Goal: Use online tool/utility

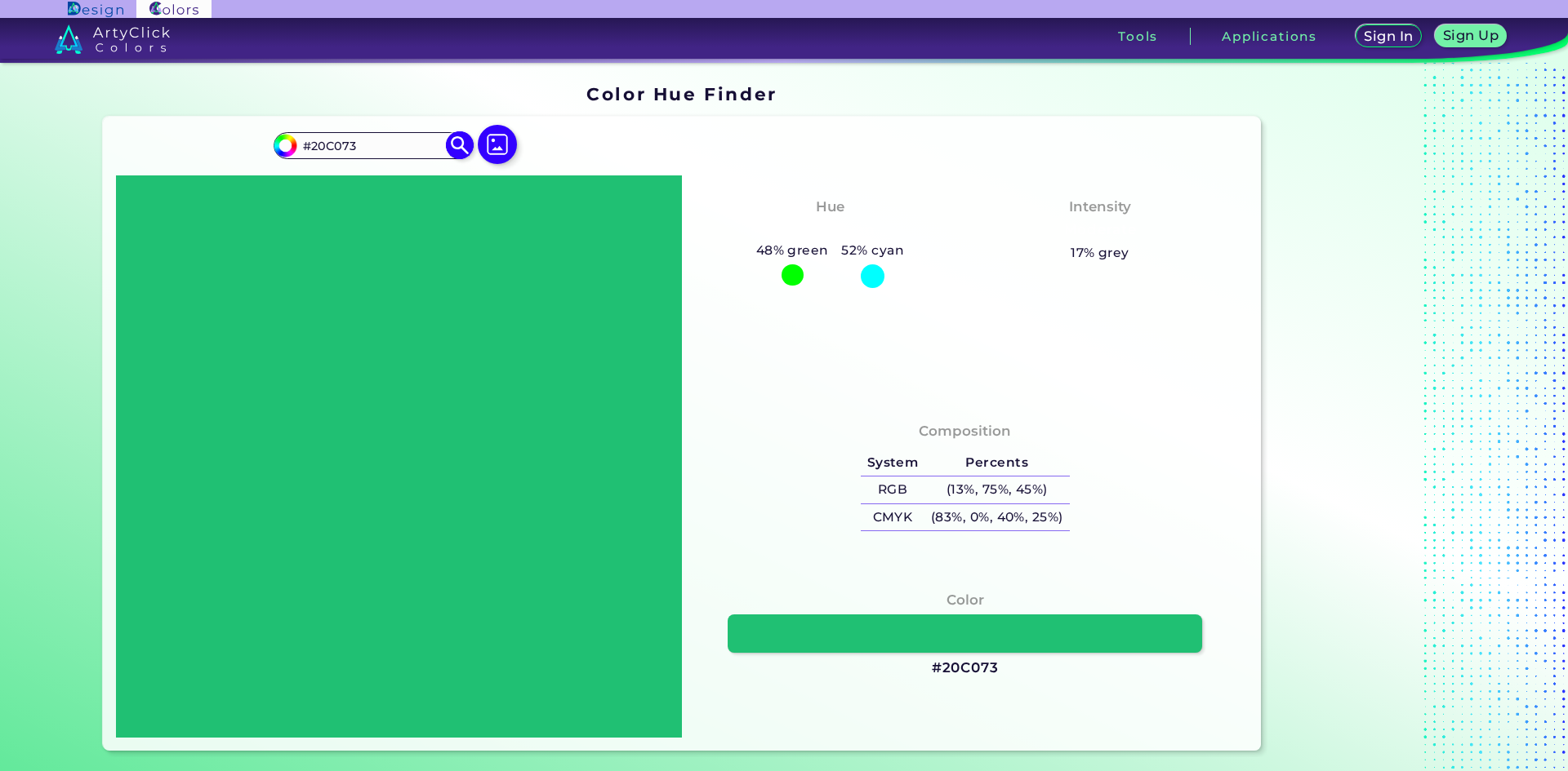
click at [355, 142] on input "#20C073" at bounding box center [372, 146] width 152 height 22
paste input "#[URL][DOMAIN_NAME]"
type input "#[URL][DOMAIN_NAME]"
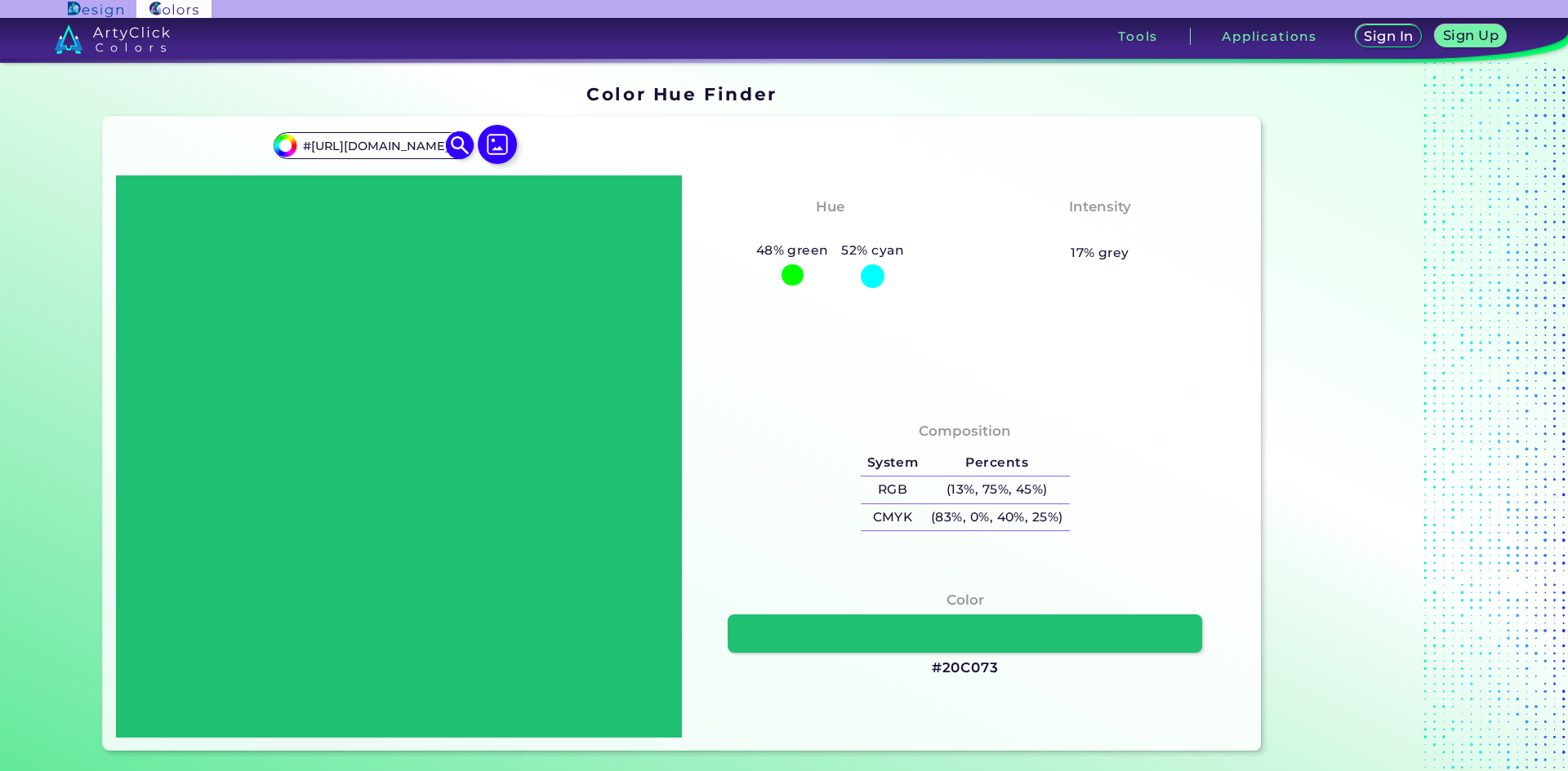
click at [408, 143] on input "#[URL][DOMAIN_NAME]" at bounding box center [372, 146] width 152 height 22
click at [495, 143] on img at bounding box center [497, 144] width 47 height 47
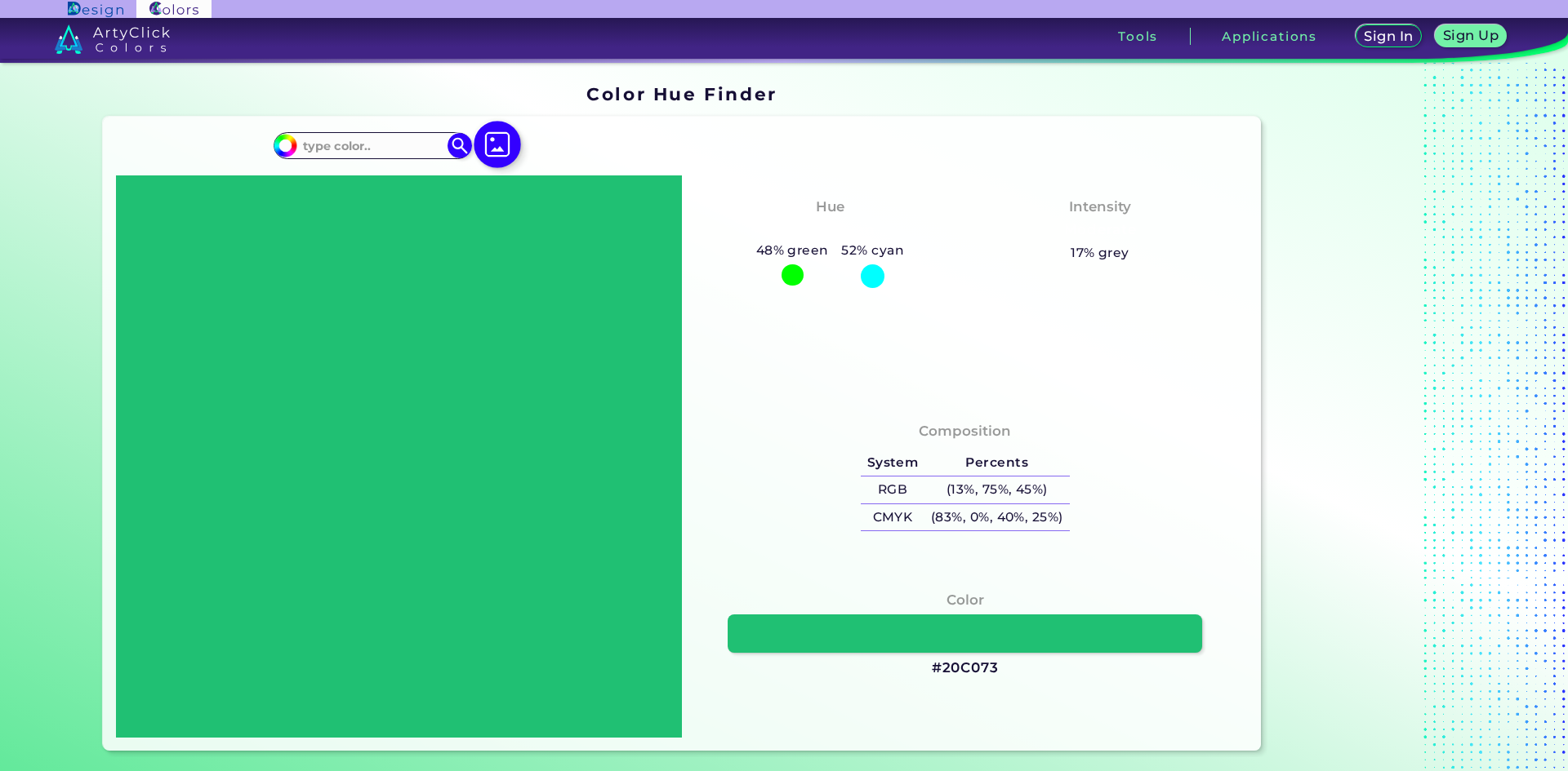
click at [0, 0] on input "file" at bounding box center [0, 0] width 0 height 0
type input "#000000"
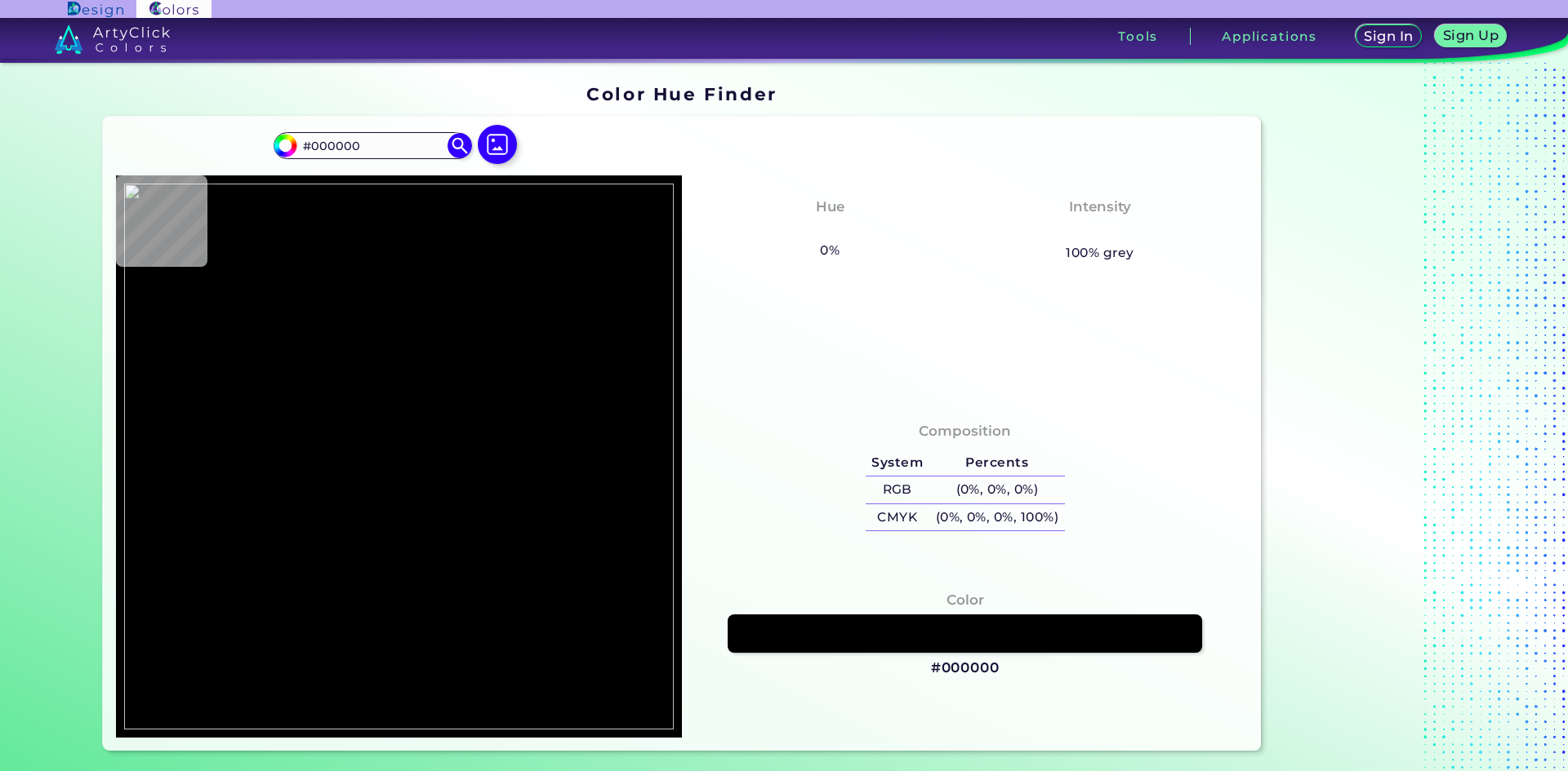
type input "#ffffff"
type input "#FFFFFF"
type input "#fffbe8"
type input "#FFFBE8"
type input "#dbdb35"
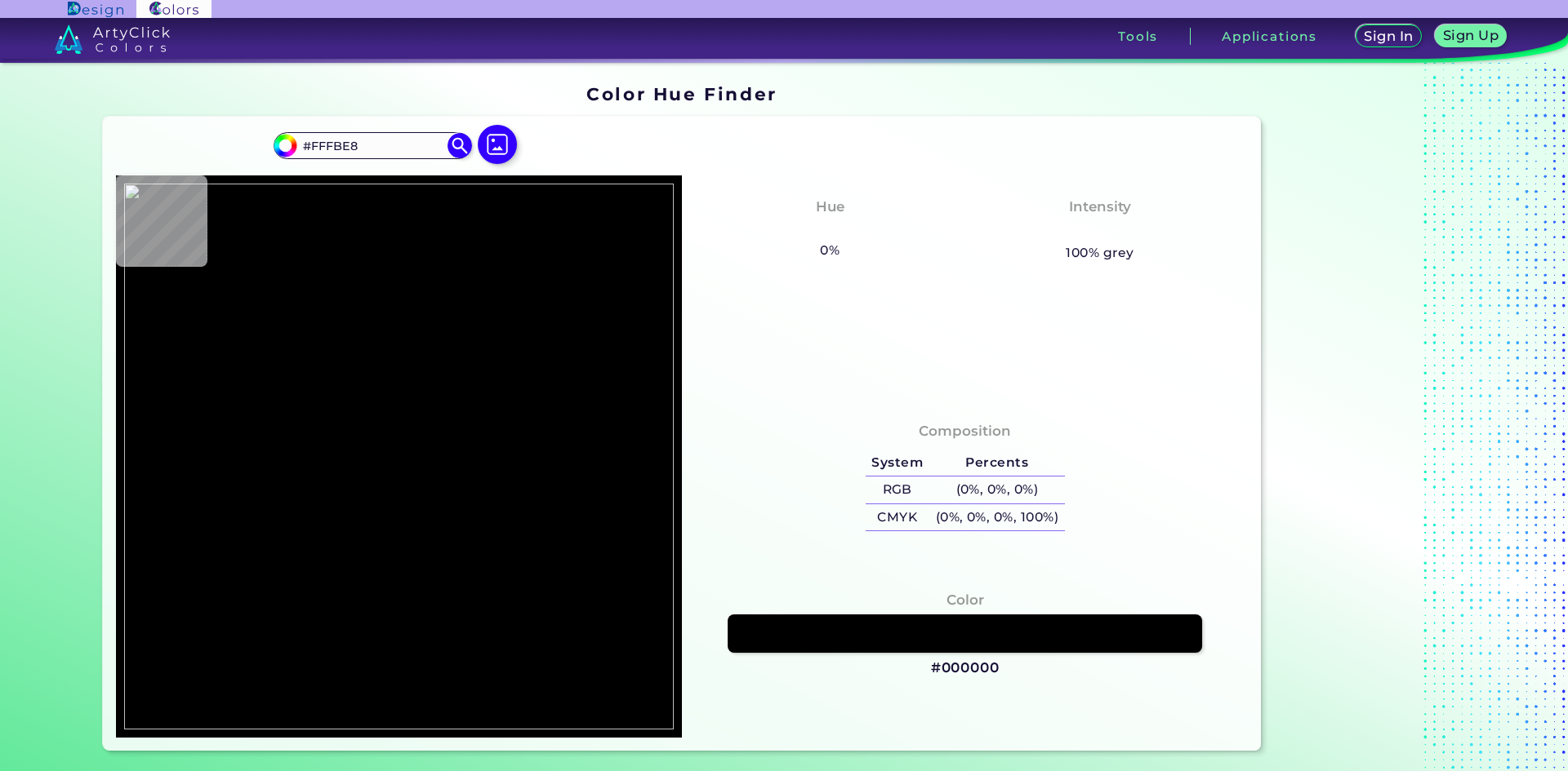
type input "#DBDB35"
type input "#d7d735"
type input "#D7D735"
type input "#f2f34d"
type input "#F2F34D"
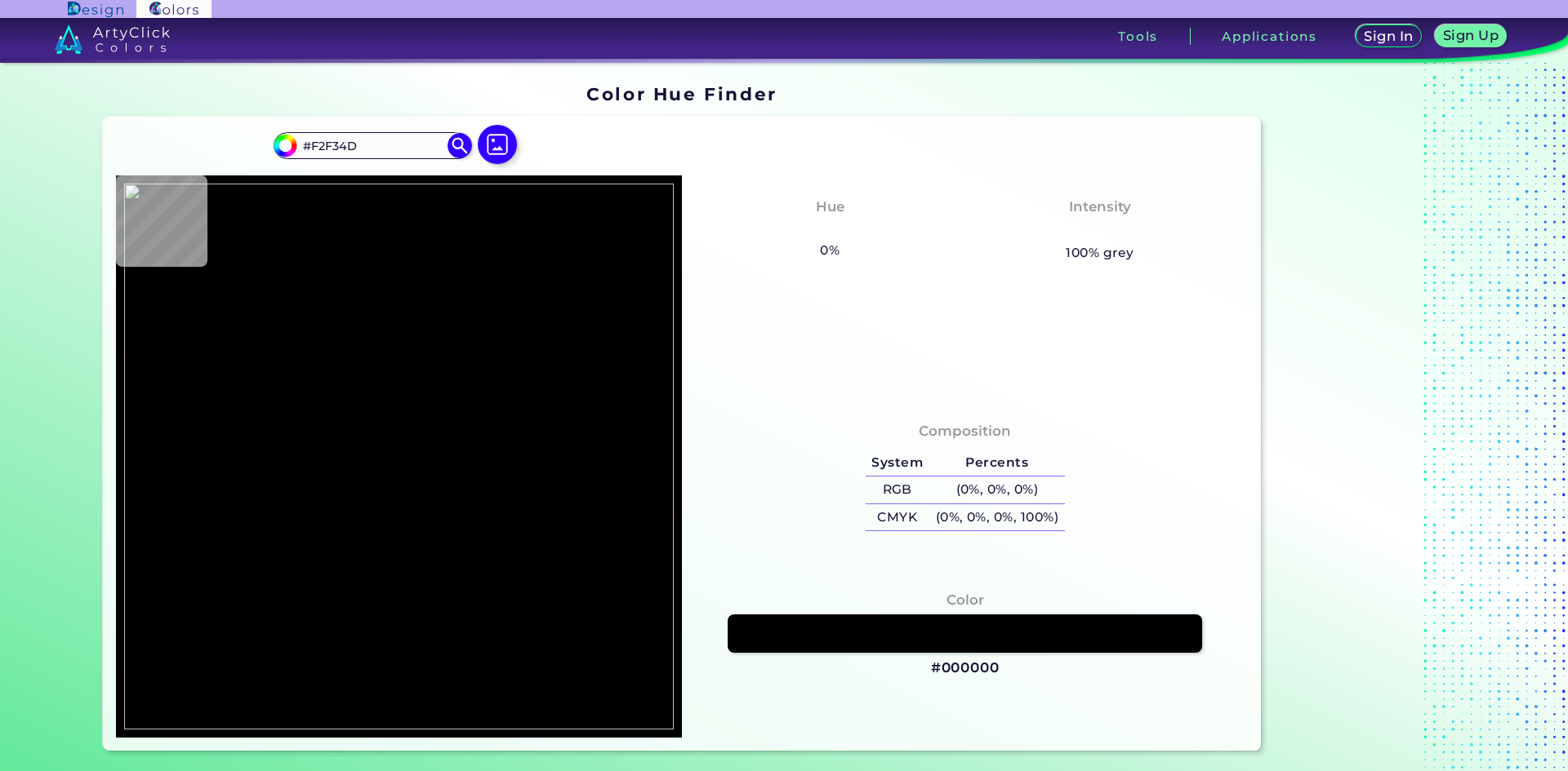
type input "#f1f34d"
type input "#F1F34D"
type input "#e4e2a2"
type input "#E4E2A2"
type input "#bbb716"
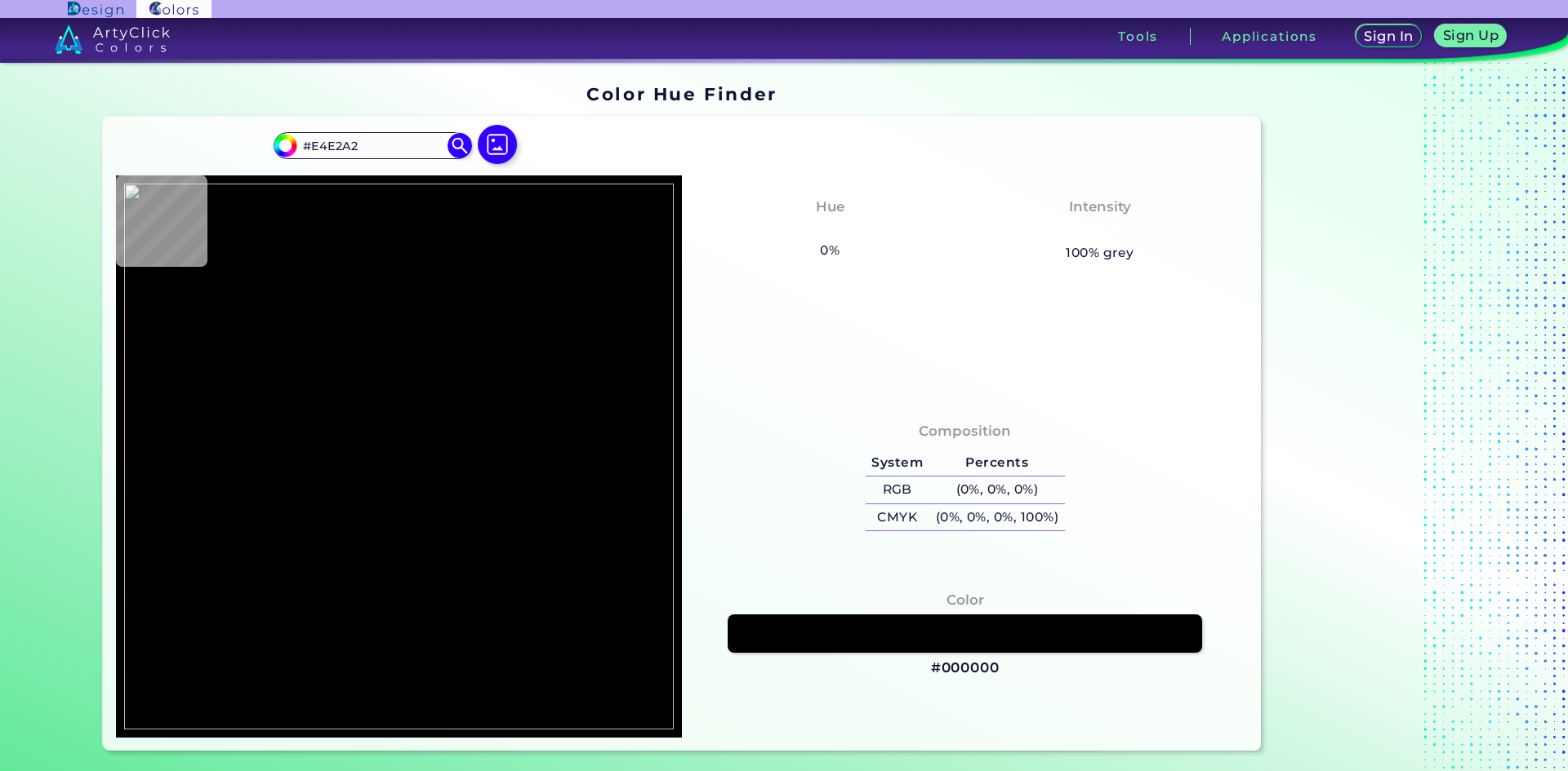
type input "#BBB716"
type input "#ffffff"
type input "#FFFFFF"
type input "#171717"
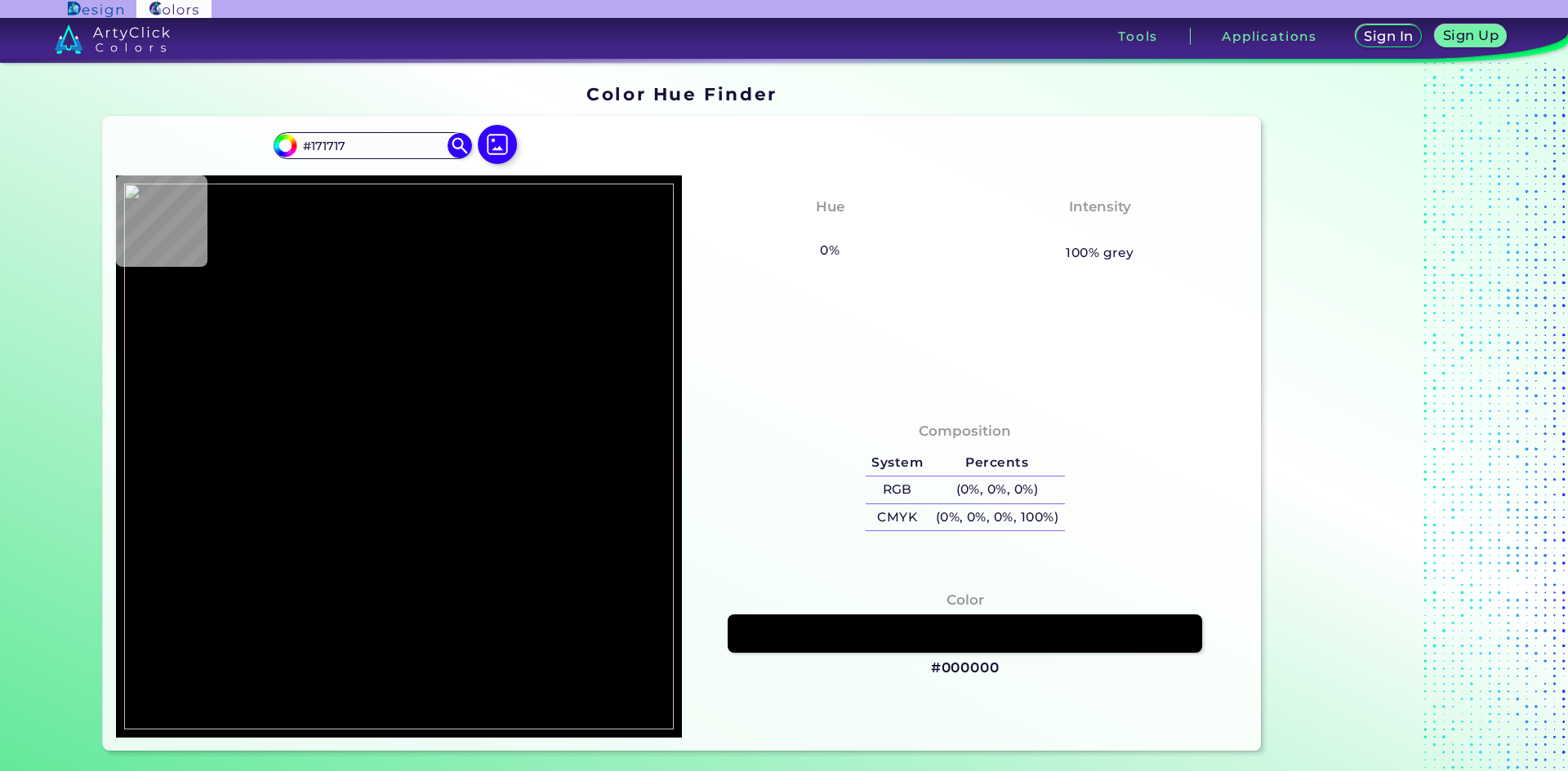
type input "#ffffff"
type input "#FFFFFF"
type input "#fefefe"
type input "#FEFEFE"
type input "#ffffff"
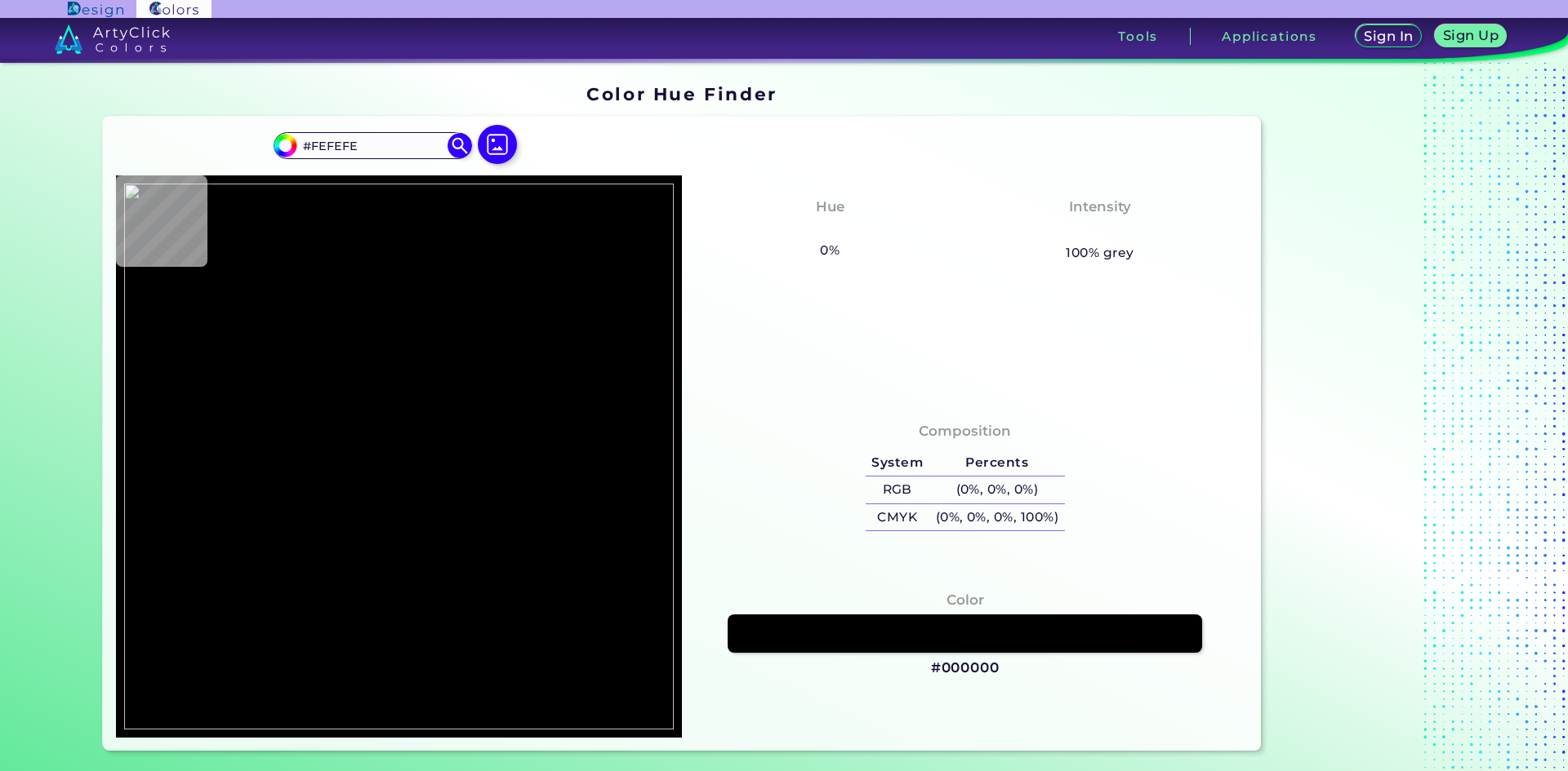
type input "#FFFFFF"
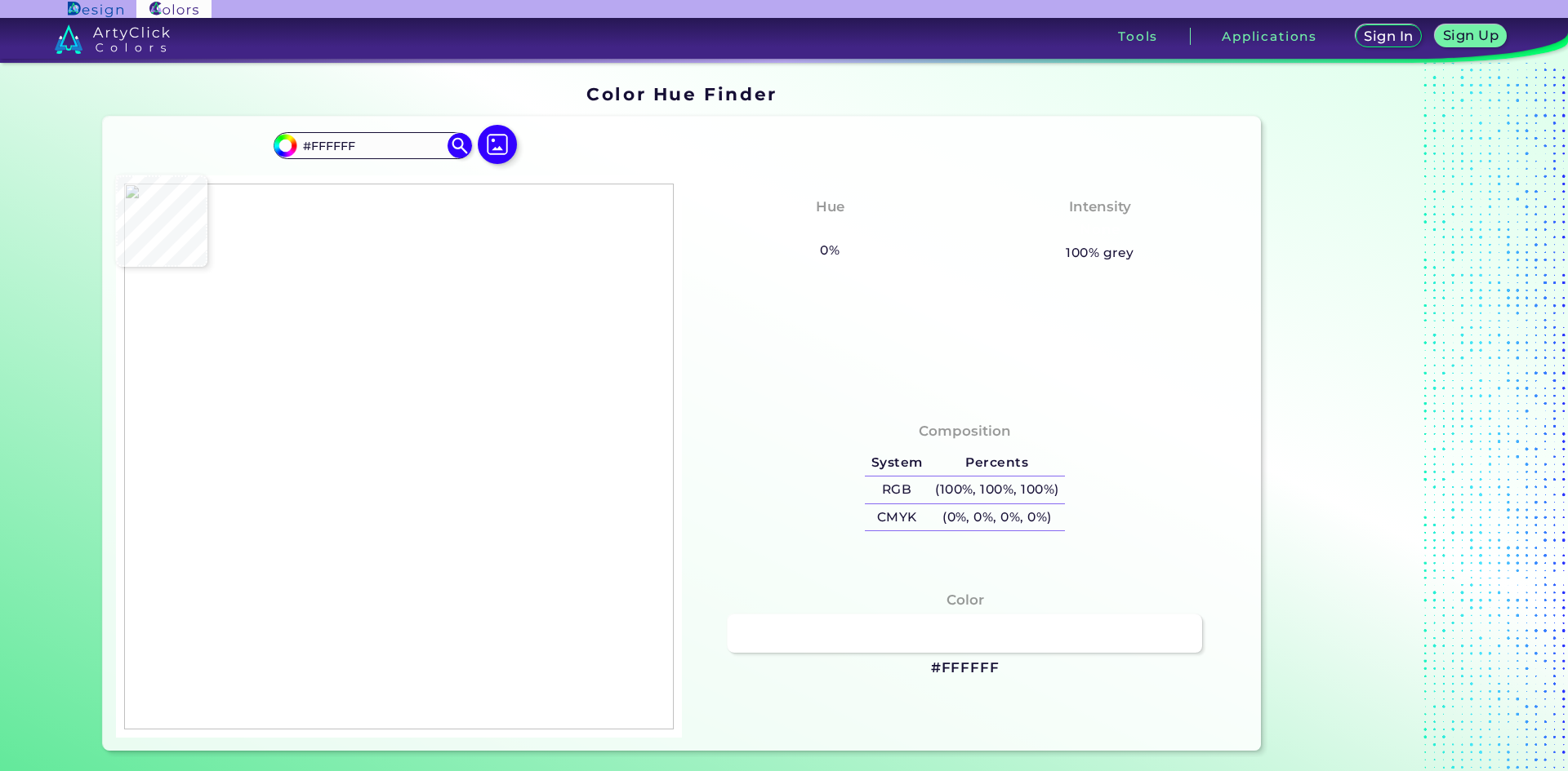
type input "#fefefe"
type input "#FEFEFE"
type input "#ffffff"
type input "#FFFFFF"
type input "#fefefe"
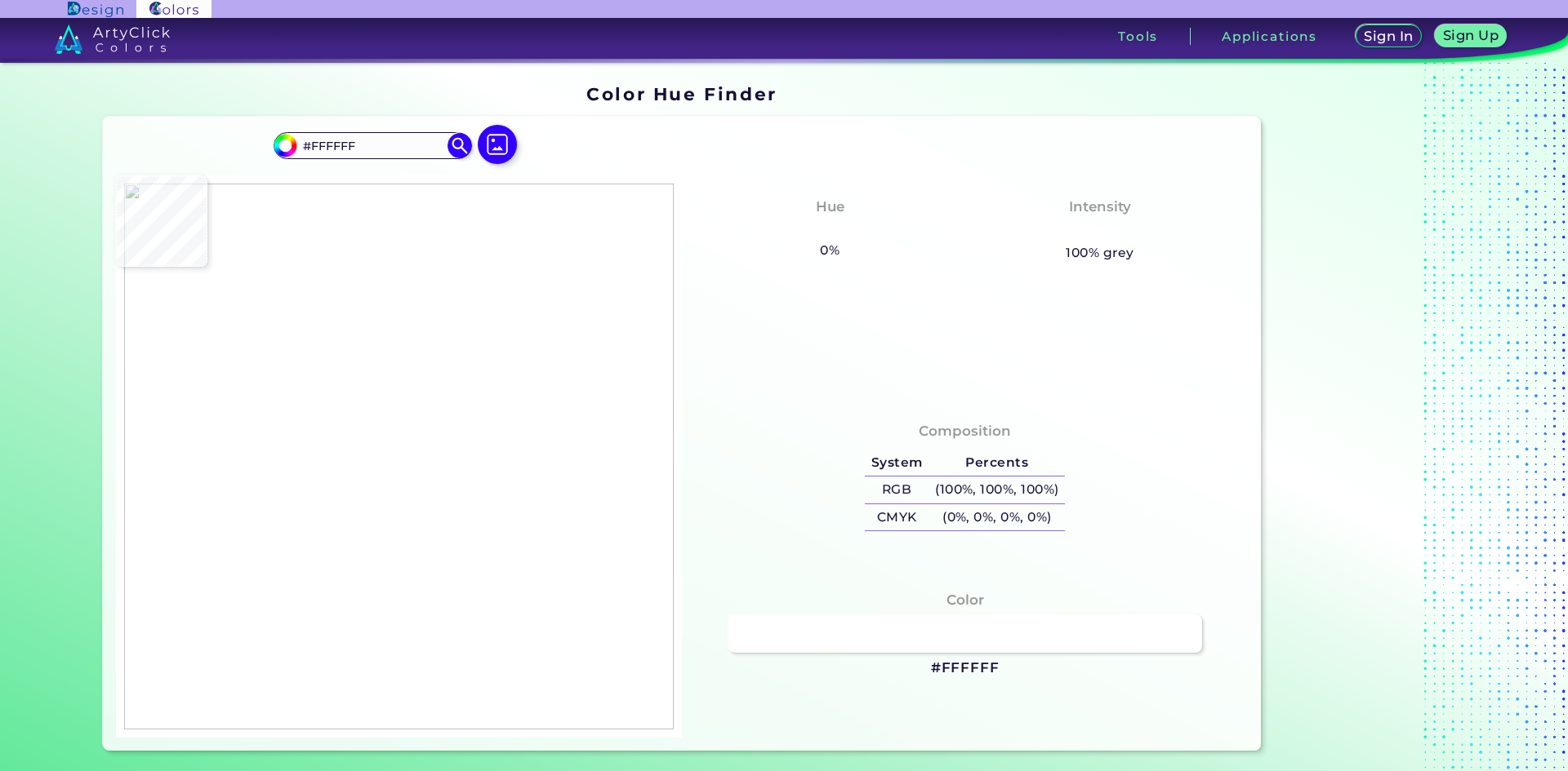
type input "#FEFEFE"
type input "#616161"
type input "#000000"
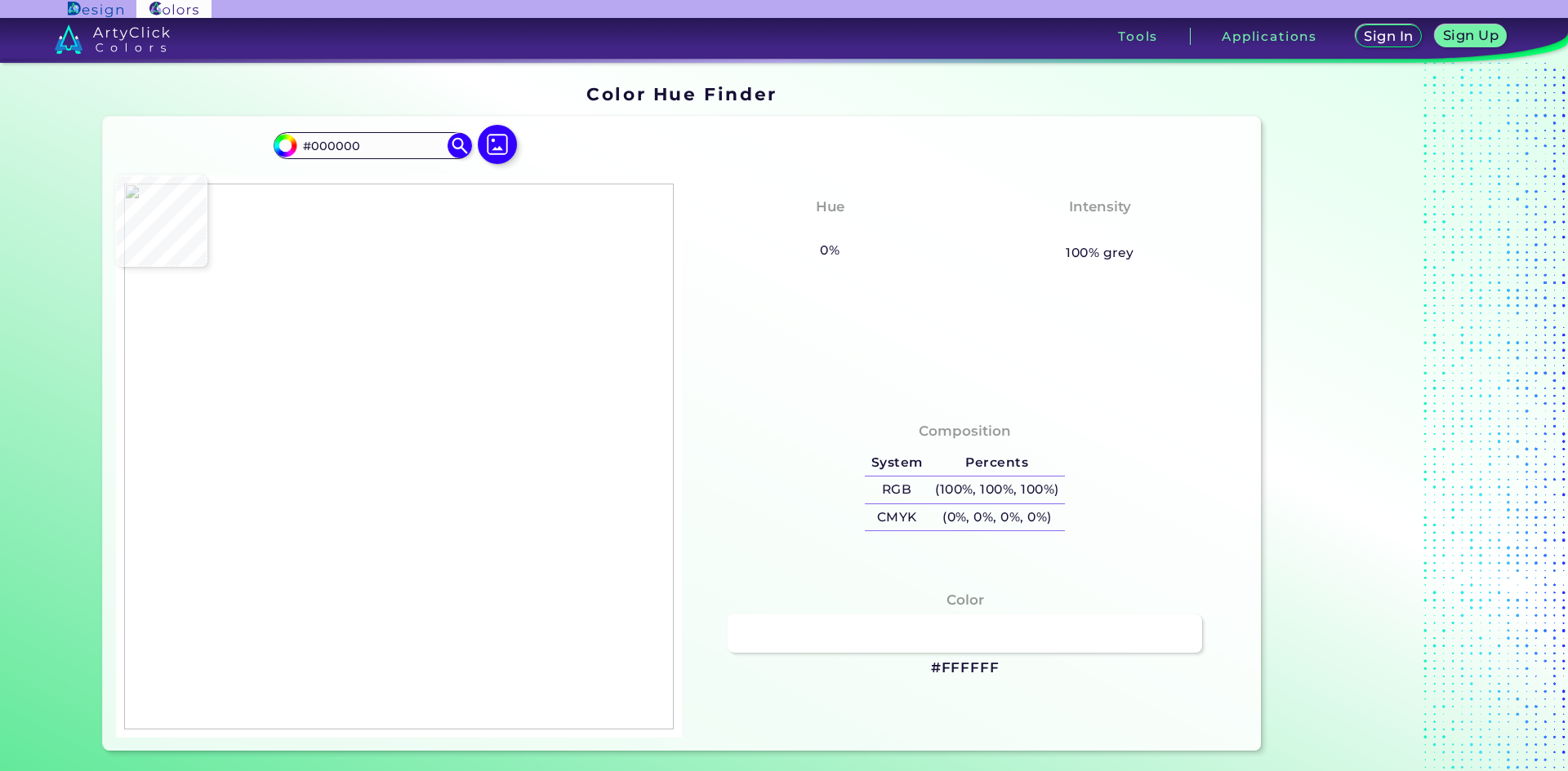
type input "#e9e9e9"
type input "#E9E9E9"
type input "#ffffff"
type input "#FFFFFF"
type input "#fefffd"
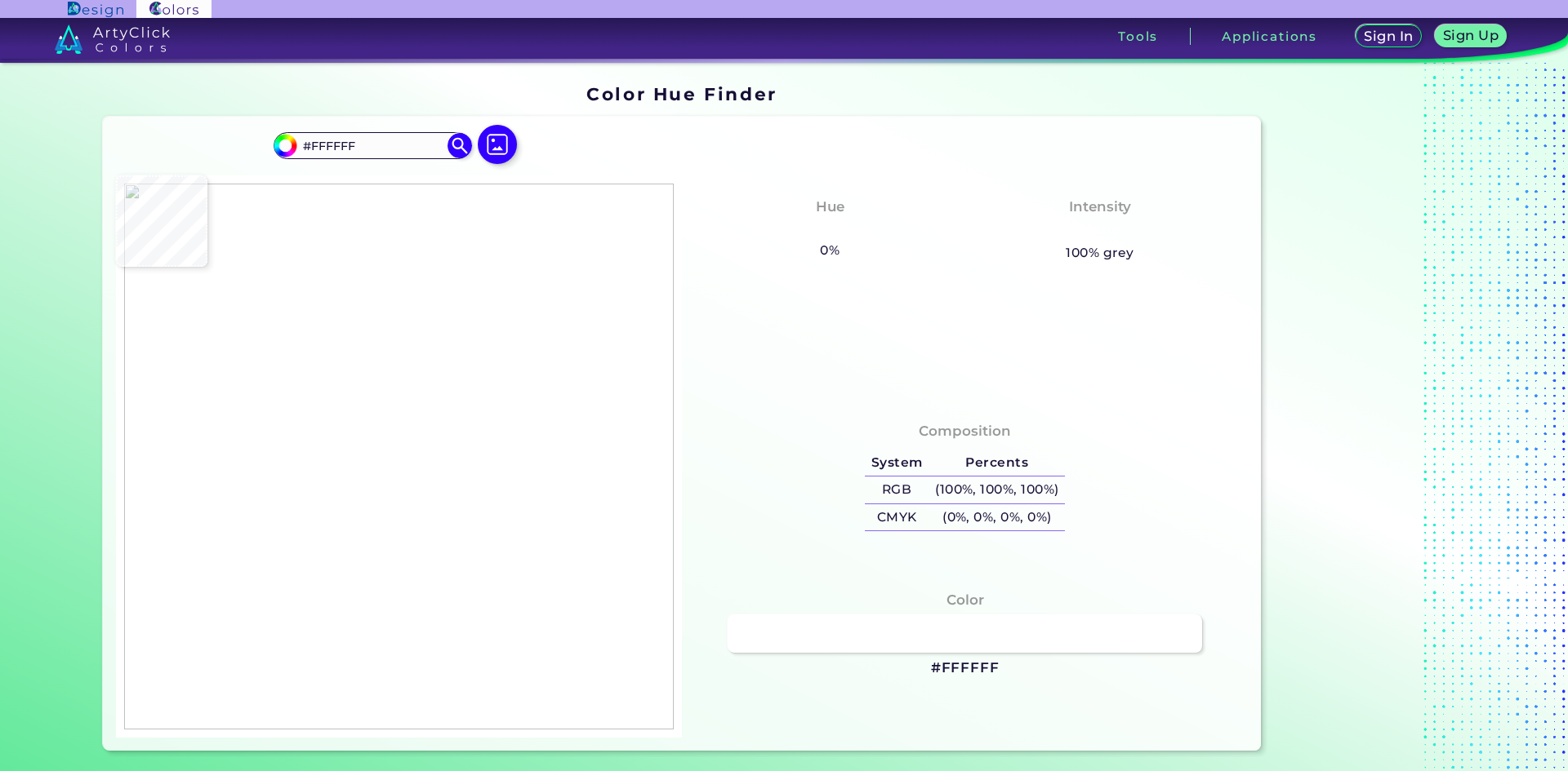
type input "#FEFFFD"
type input "#fdfffe"
type input "#FDFFFE"
type input "#fefefe"
type input "#FEFEFE"
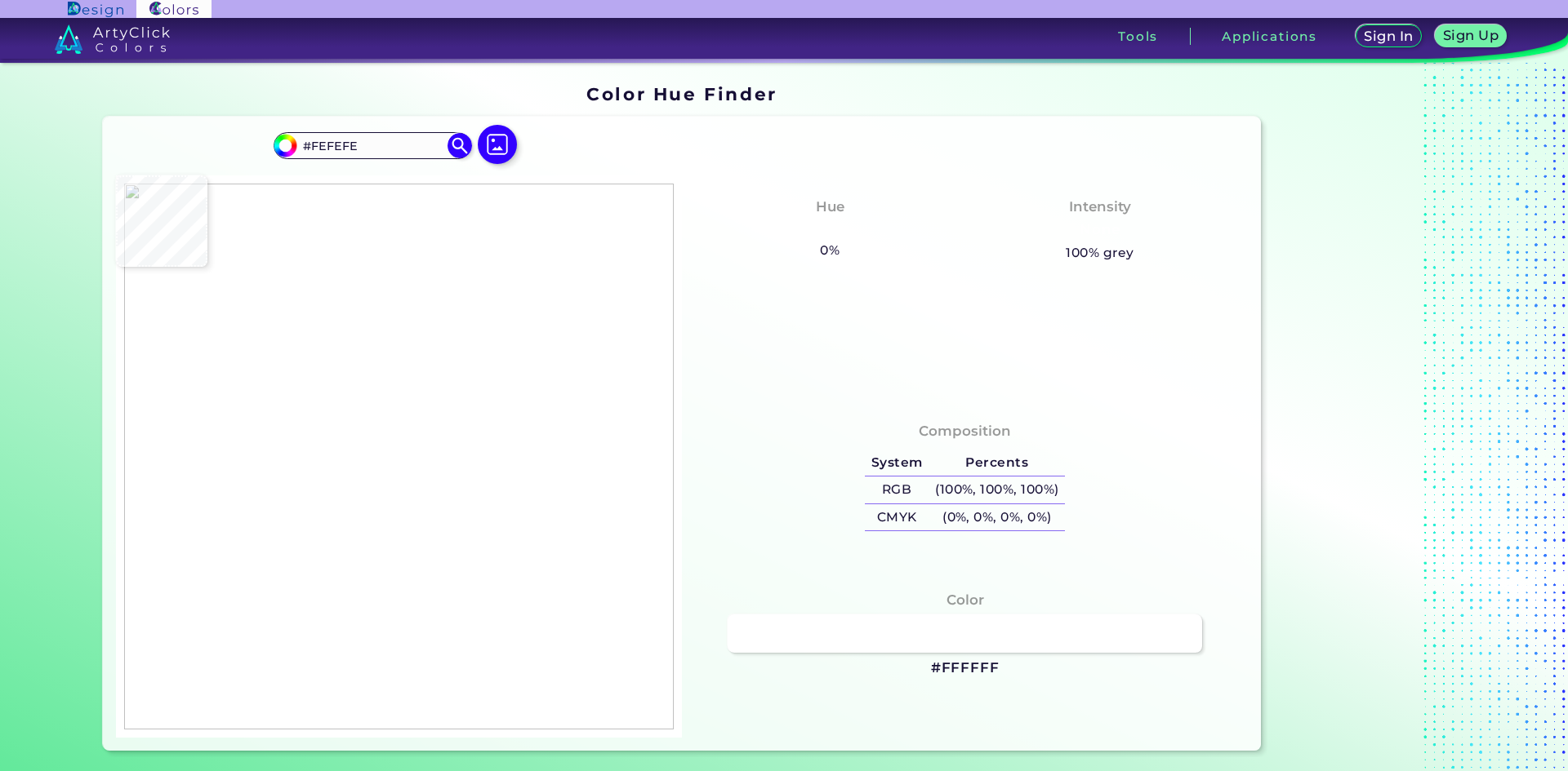
type input "#fffefb"
type input "#FFFEFB"
type input "#fffffc"
type input "#FFFFFC"
type input "#d0d3e0"
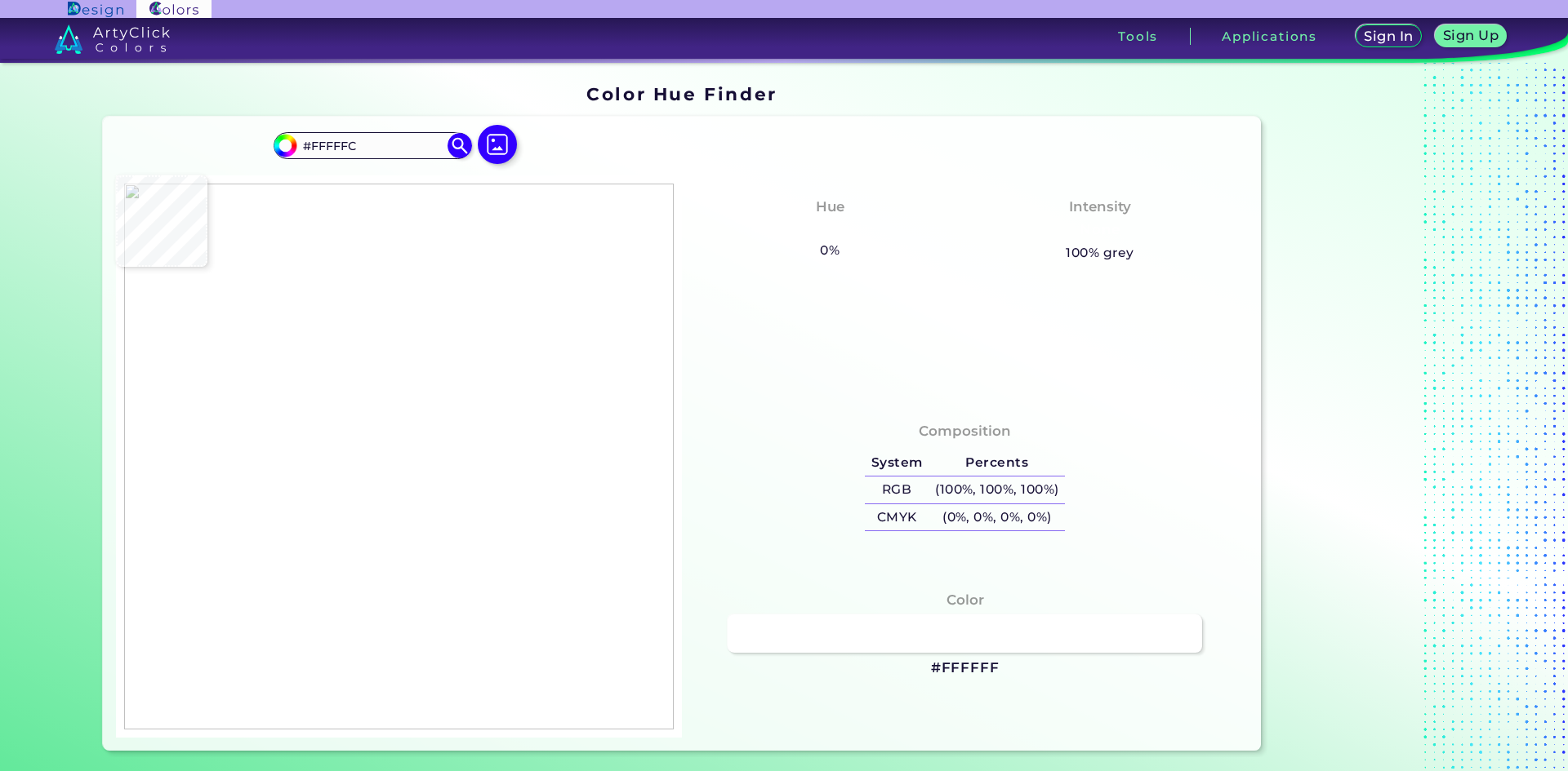
type input "#D0D3E0"
type input "#6776a6"
type input "#6776A6"
type input "#6676a6"
type input "#6676A6"
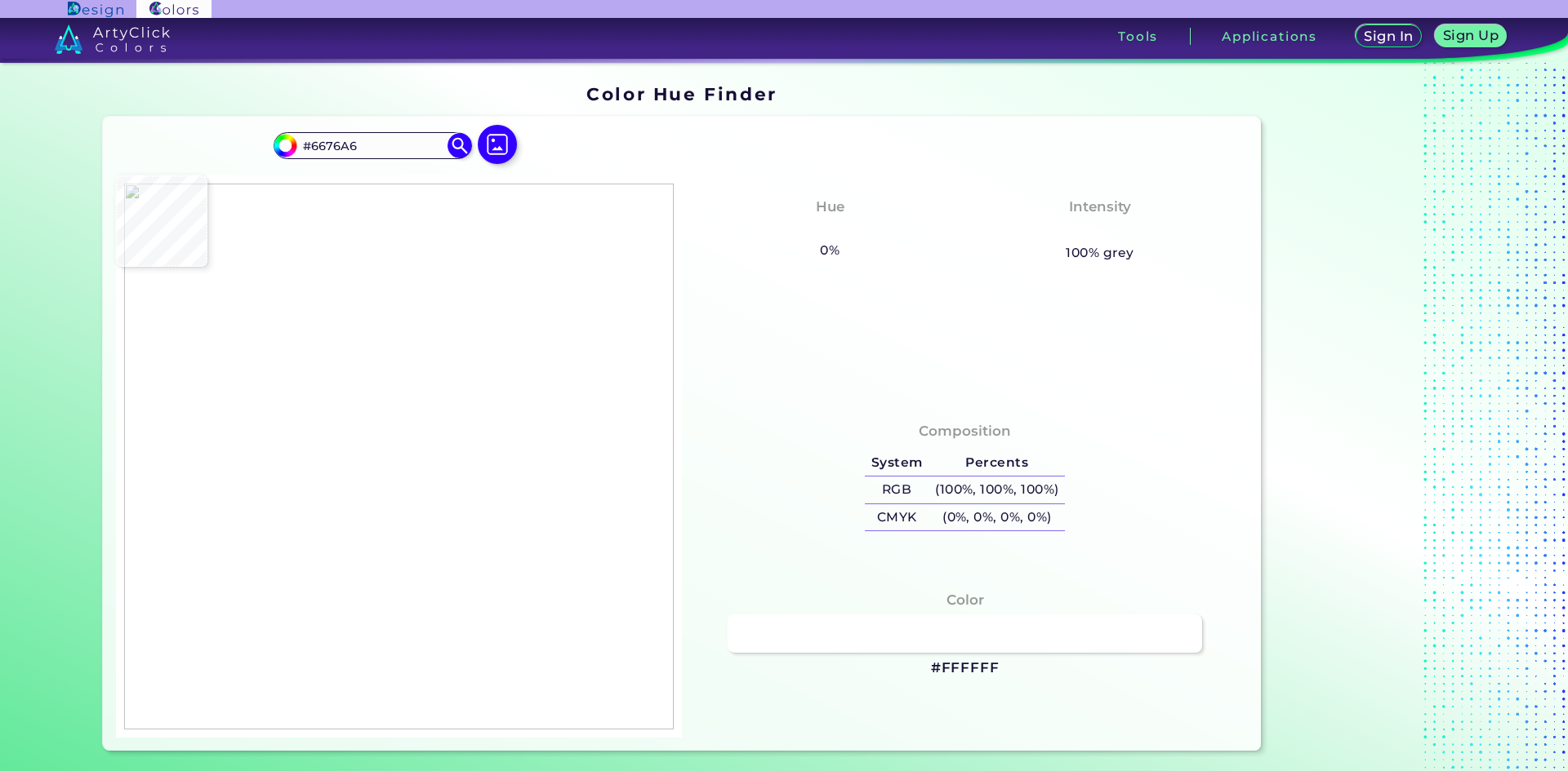
type input "#6877a2"
type input "#6877A2"
type input "#6877a0"
type input "#6877A0"
type input "#6876a2"
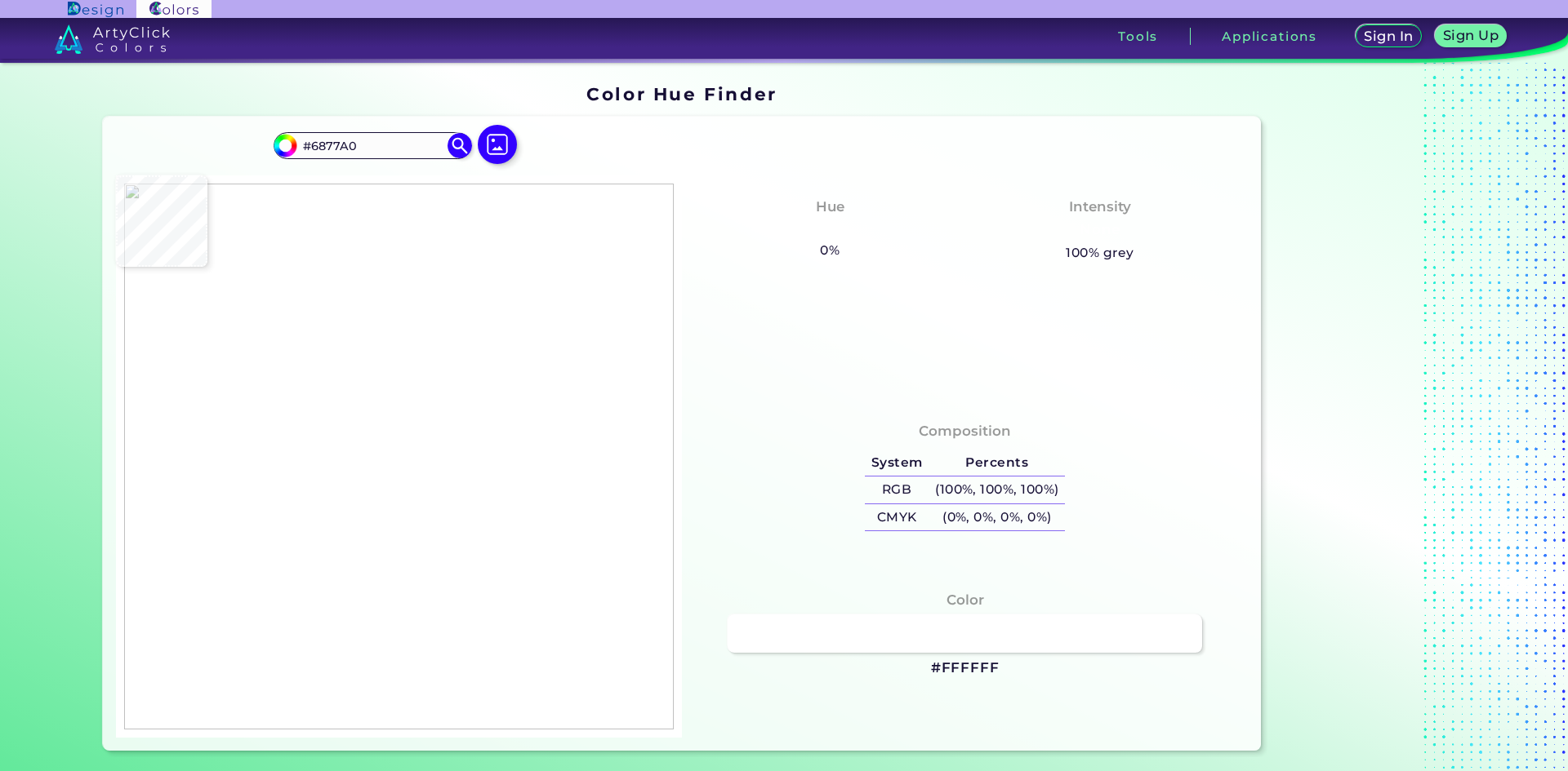
type input "#6876A2"
type input "#6877a3"
type input "#6877A3"
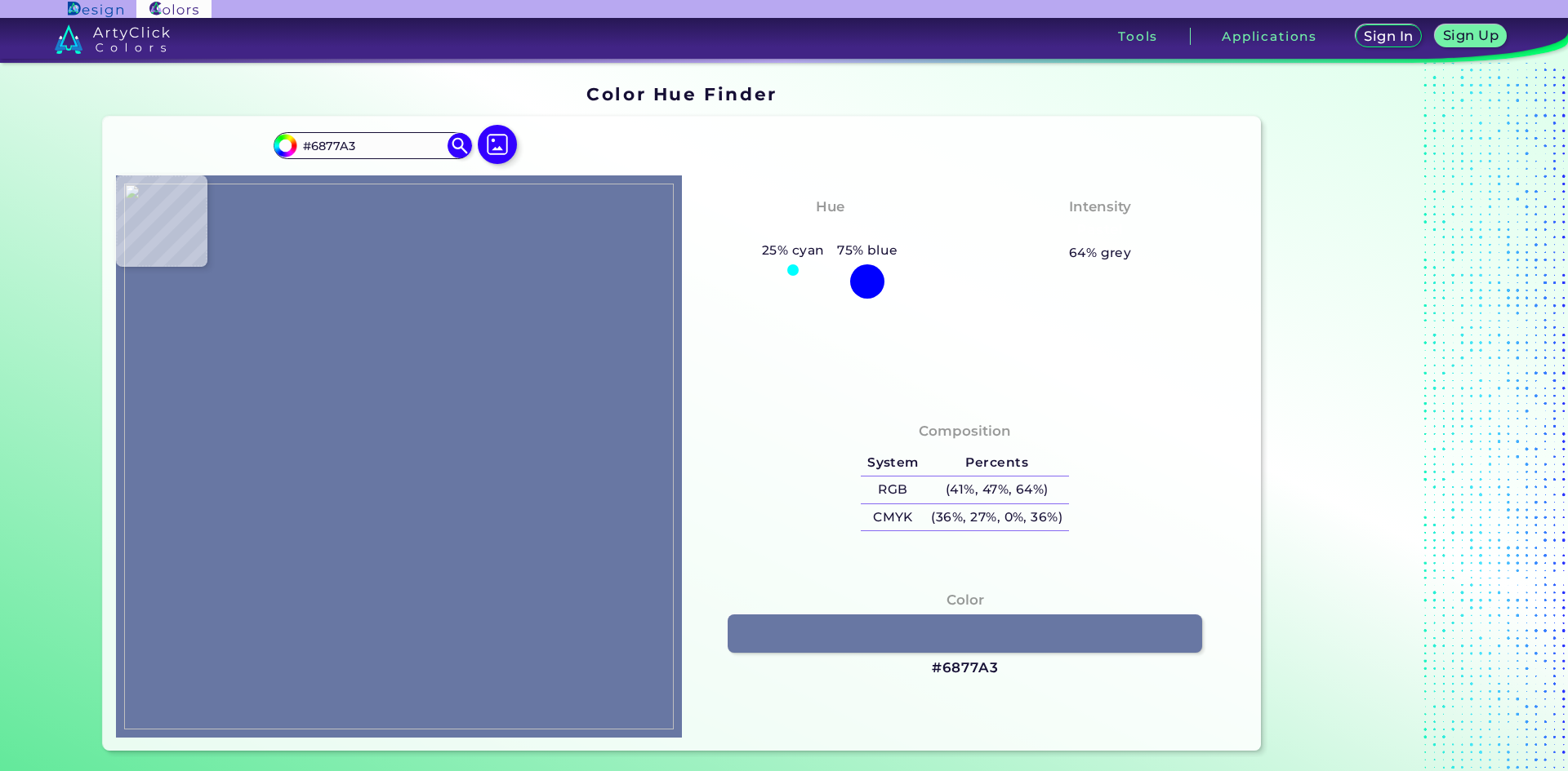
type input "#6678a0"
type input "#6678A0"
type input "#6876a3"
type input "#6876A3"
type input "#6877a2"
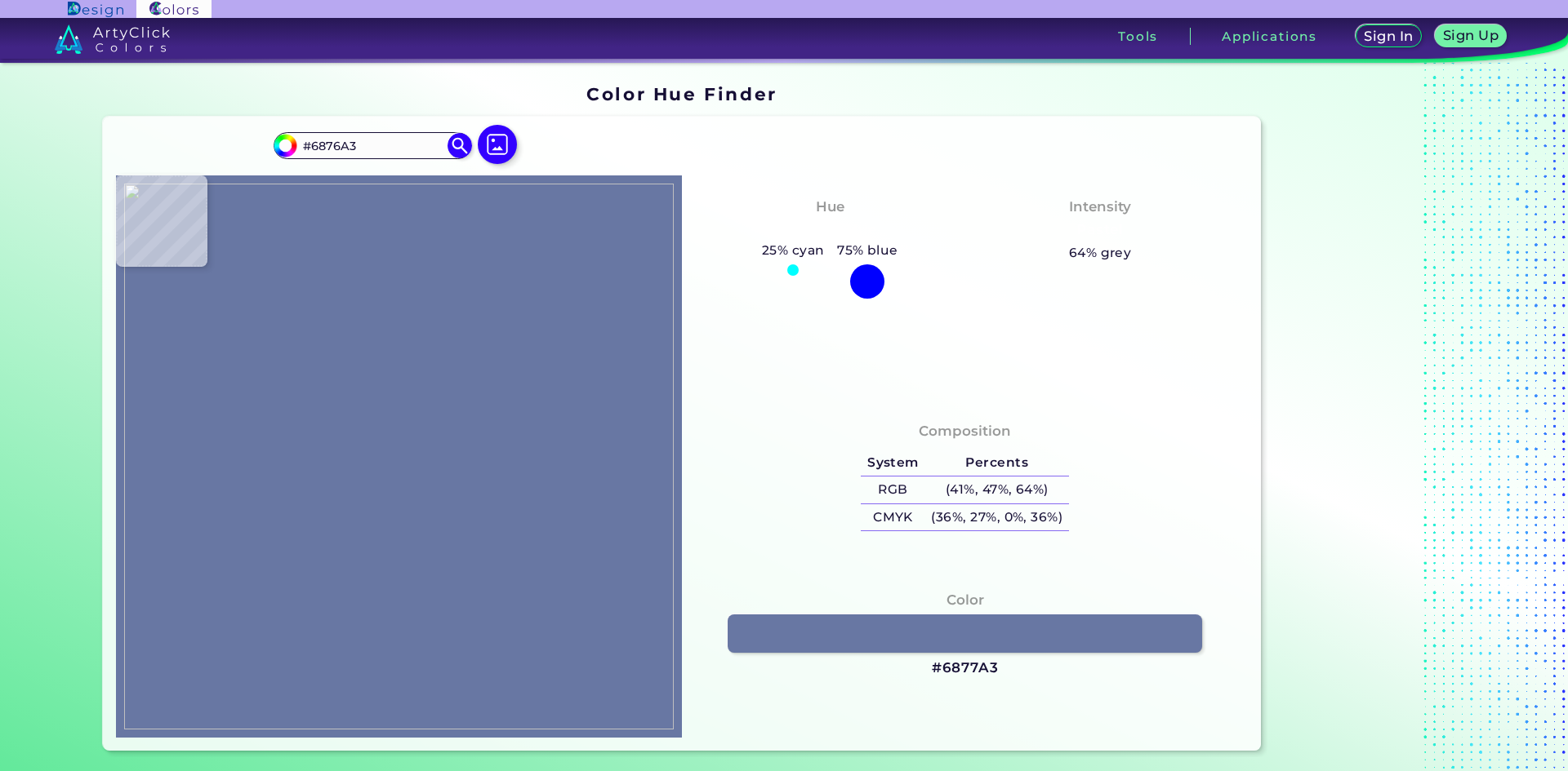
type input "#6877A2"
click at [346, 360] on img at bounding box center [398, 456] width 549 height 546
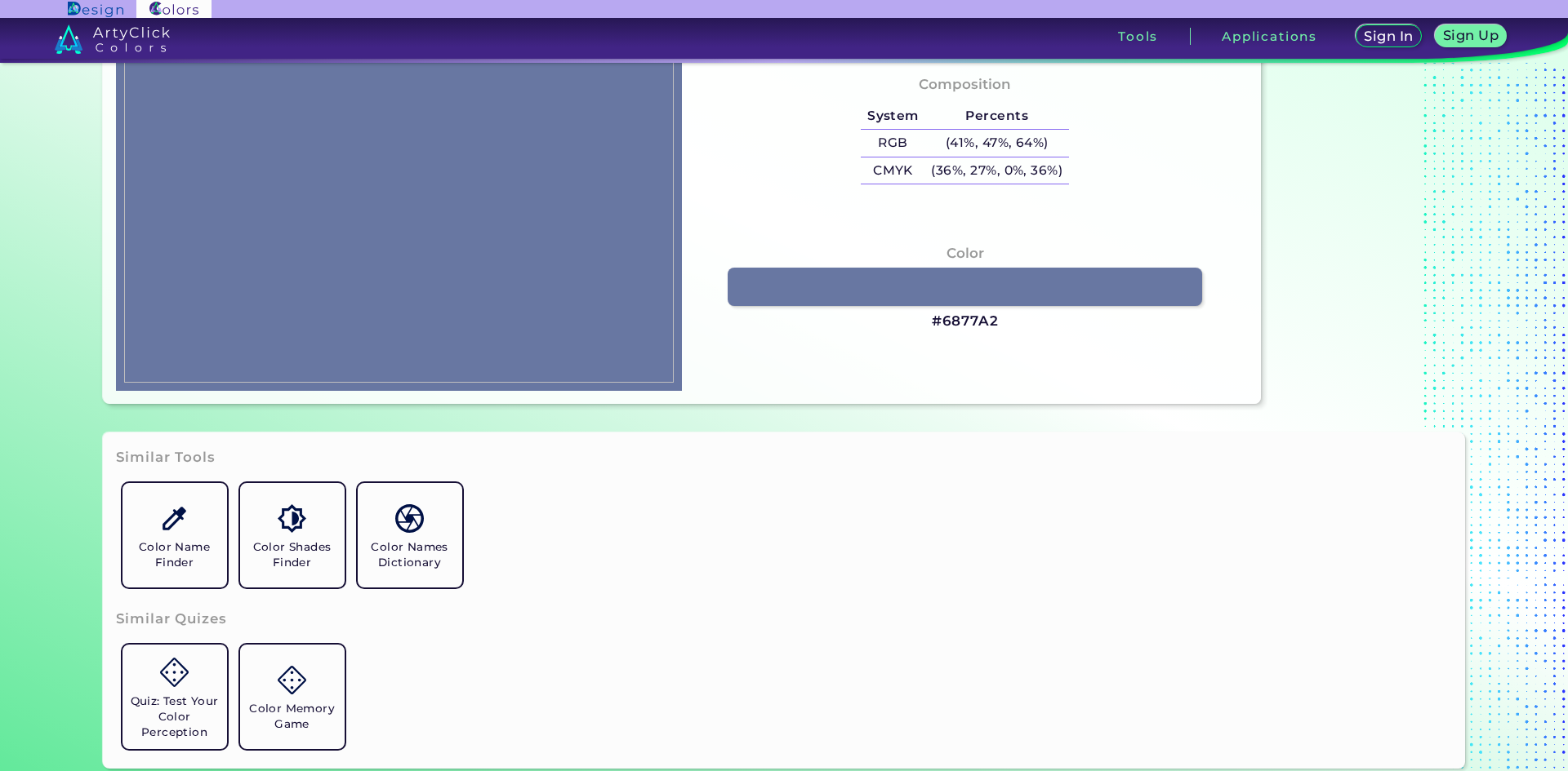
scroll to position [408, 0]
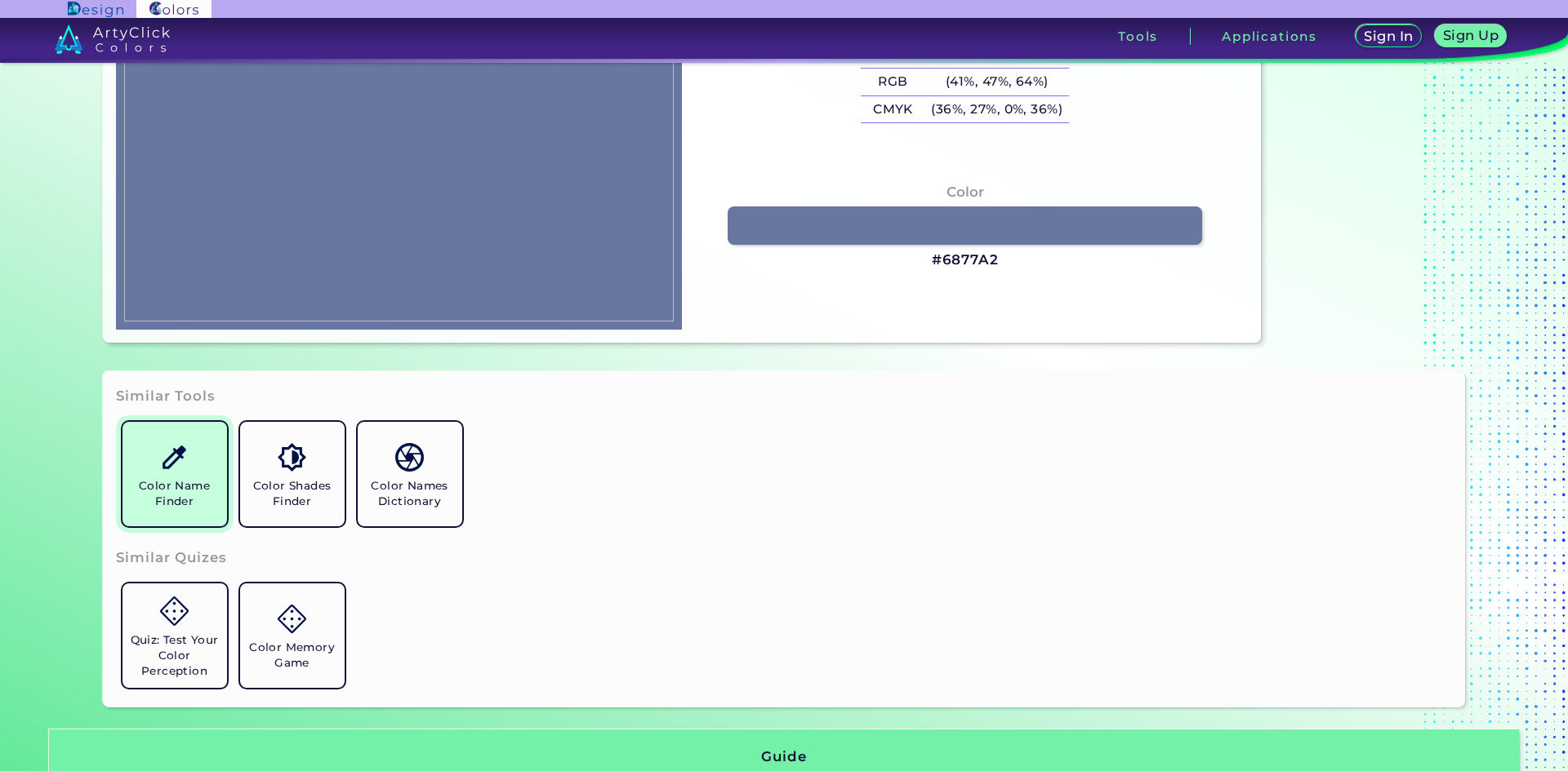
click at [151, 484] on h5 "Color Name Finder" at bounding box center [175, 494] width 91 height 31
